Goal: Information Seeking & Learning: Learn about a topic

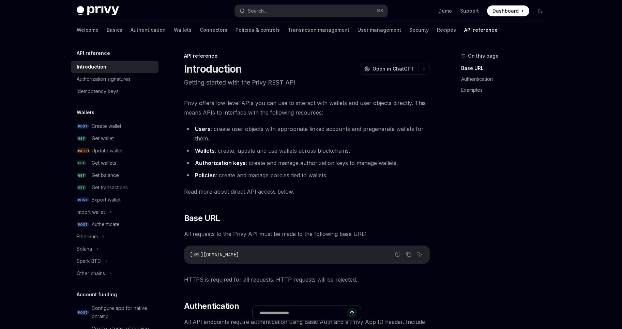
scroll to position [388, 0]
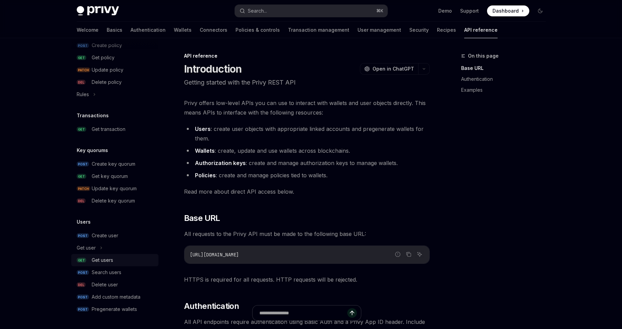
click at [107, 261] on div "Get users" at bounding box center [102, 260] width 21 height 8
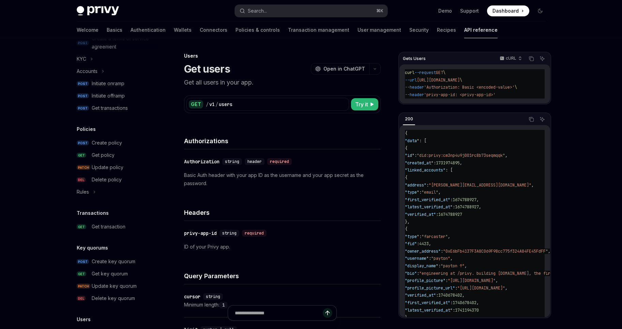
scroll to position [64, 0]
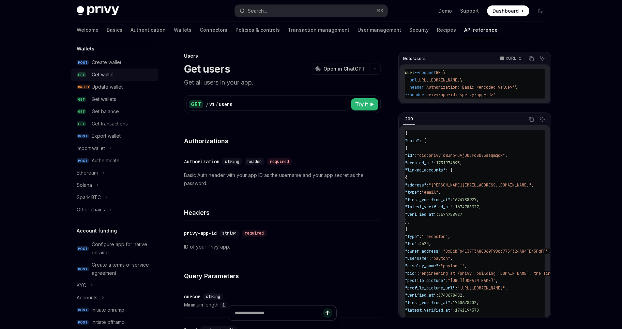
click at [97, 76] on div "Get wallet" at bounding box center [103, 75] width 22 height 8
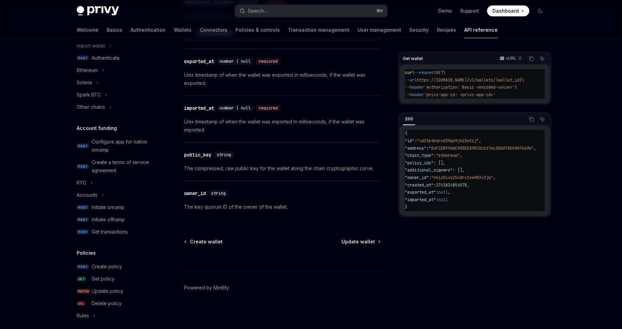
scroll to position [279, 0]
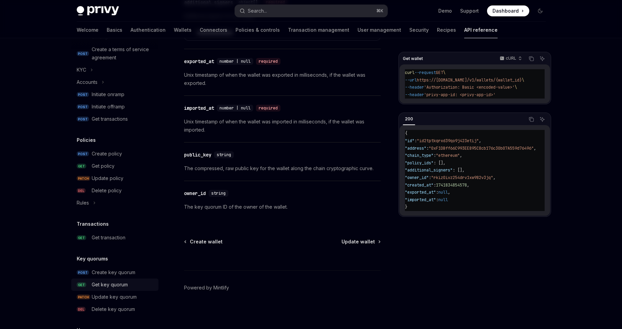
click at [116, 284] on div "Get key quorum" at bounding box center [110, 285] width 36 height 8
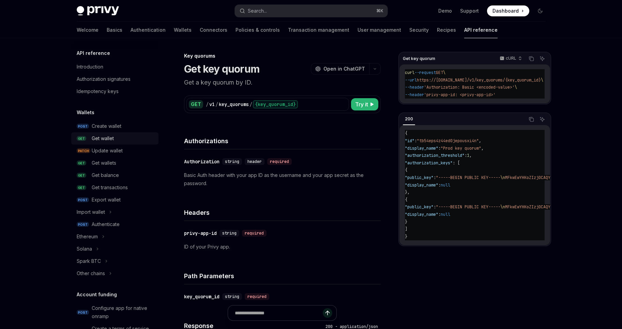
click at [104, 137] on div "Get wallet" at bounding box center [103, 138] width 22 height 8
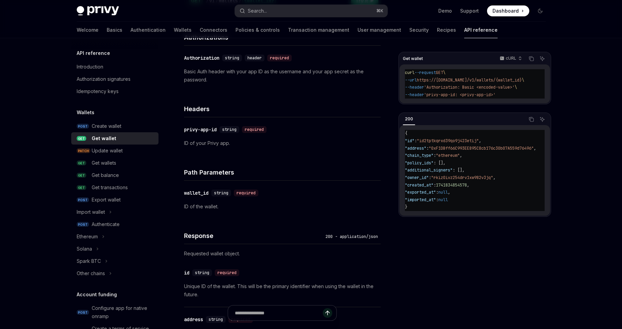
scroll to position [191, 0]
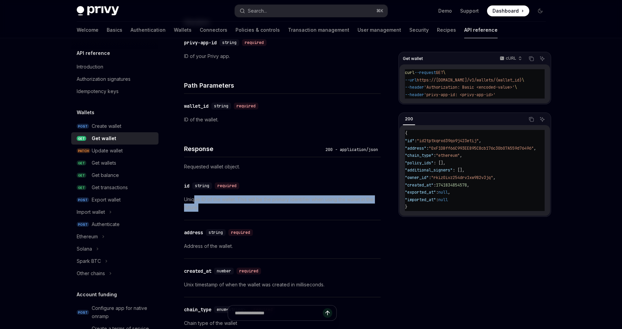
drag, startPoint x: 199, startPoint y: 208, endPoint x: 194, endPoint y: 199, distance: 10.5
click at [194, 199] on p "Unique ID of the wallet. This will be the primary identifier when using the wal…" at bounding box center [282, 203] width 197 height 16
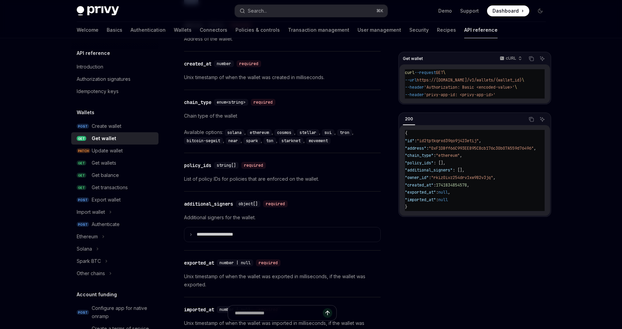
scroll to position [427, 0]
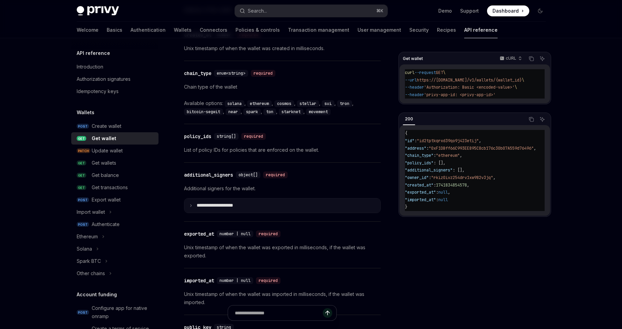
click at [226, 205] on p "**********" at bounding box center [220, 205] width 47 height 6
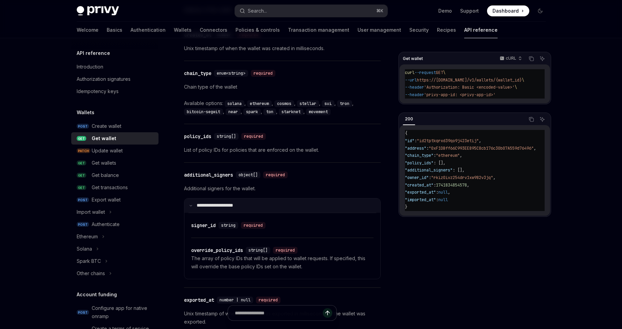
click at [226, 204] on p "**********" at bounding box center [219, 205] width 45 height 6
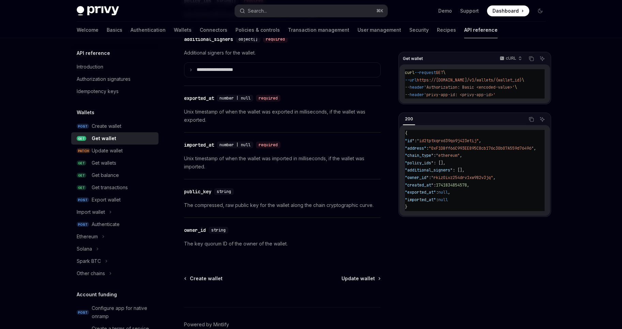
scroll to position [565, 0]
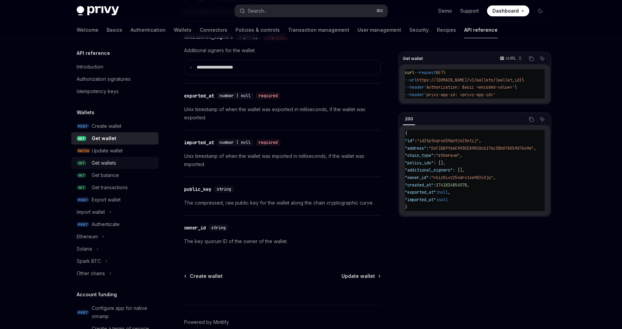
click at [108, 164] on div "Get wallets" at bounding box center [104, 163] width 25 height 8
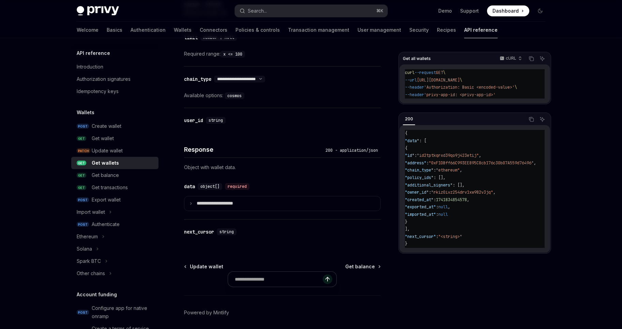
scroll to position [317, 0]
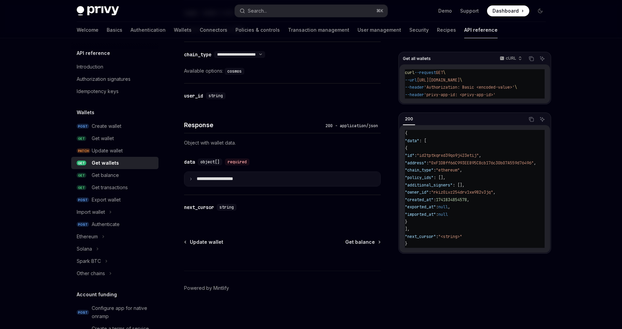
click at [216, 183] on summary "**********" at bounding box center [282, 179] width 196 height 14
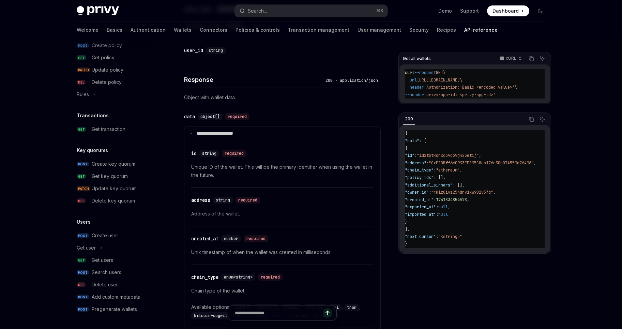
scroll to position [66, 0]
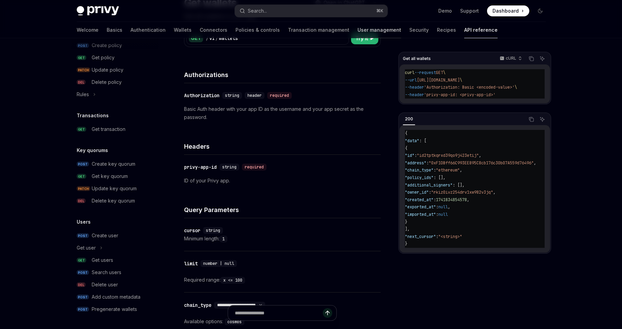
click at [358, 30] on link "User management" at bounding box center [380, 30] width 44 height 16
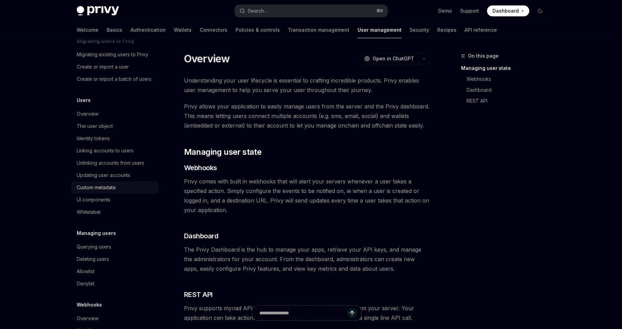
scroll to position [65, 0]
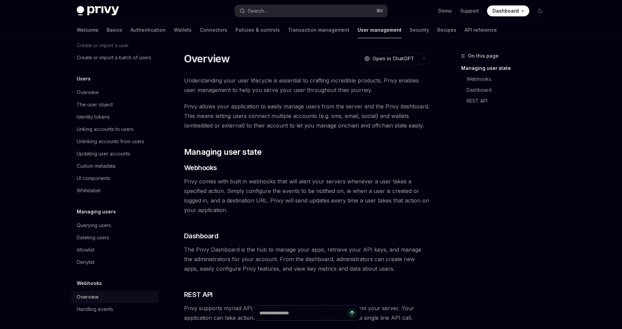
click at [92, 298] on div "Overview" at bounding box center [88, 297] width 22 height 8
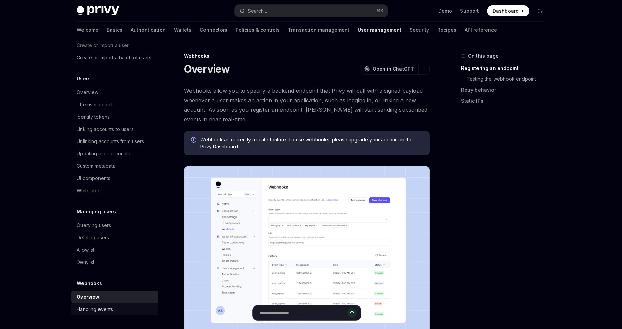
click at [100, 309] on div "Handling events" at bounding box center [95, 309] width 36 height 8
type textarea "*"
